Goal: Transaction & Acquisition: Purchase product/service

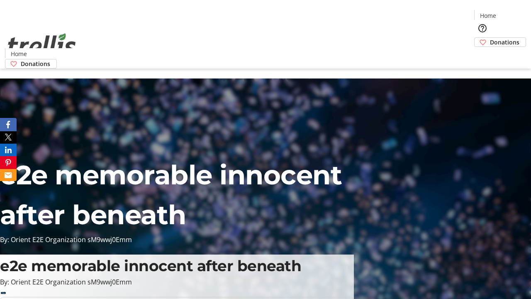
click at [490, 38] on span "Donations" at bounding box center [504, 42] width 29 height 9
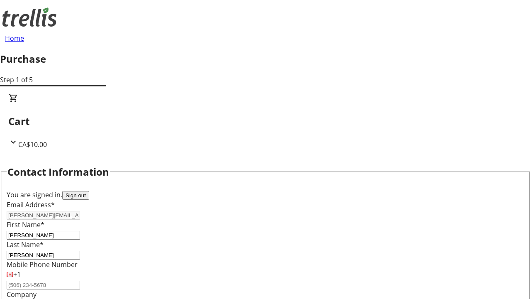
scroll to position [134, 0]
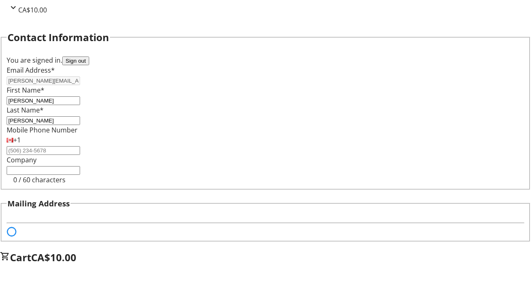
select select "BC"
select select "CA"
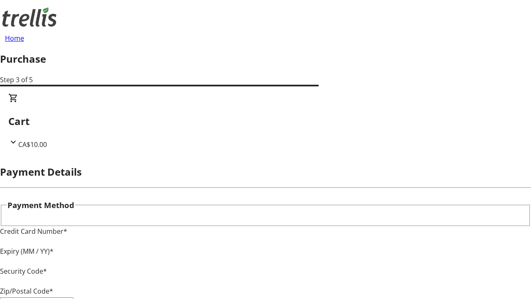
type input "V1Y 0C2"
